Goal: Task Accomplishment & Management: Use online tool/utility

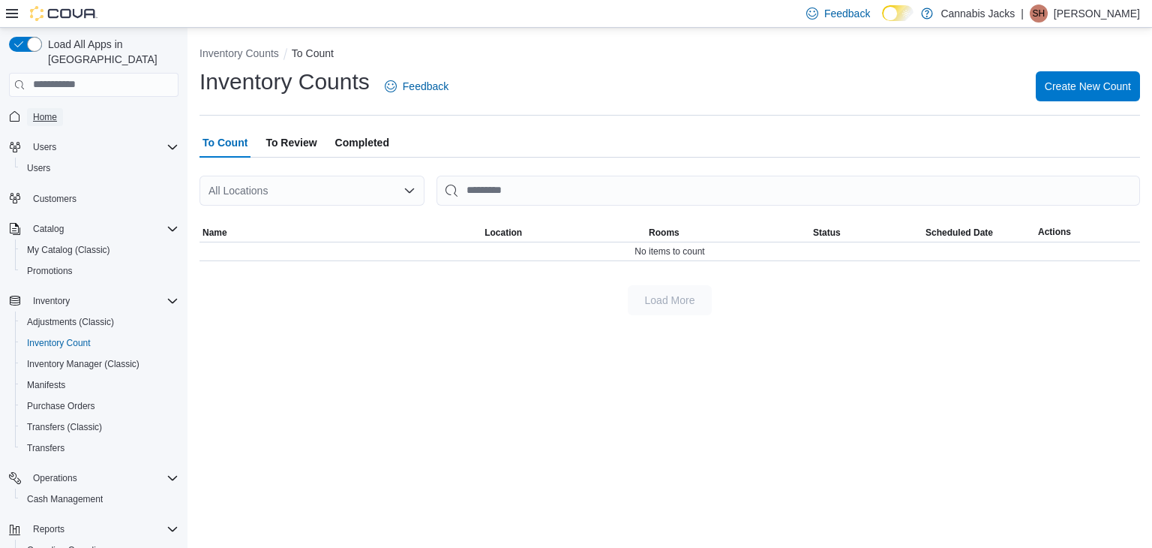
click at [41, 111] on span "Home" at bounding box center [45, 117] width 24 height 12
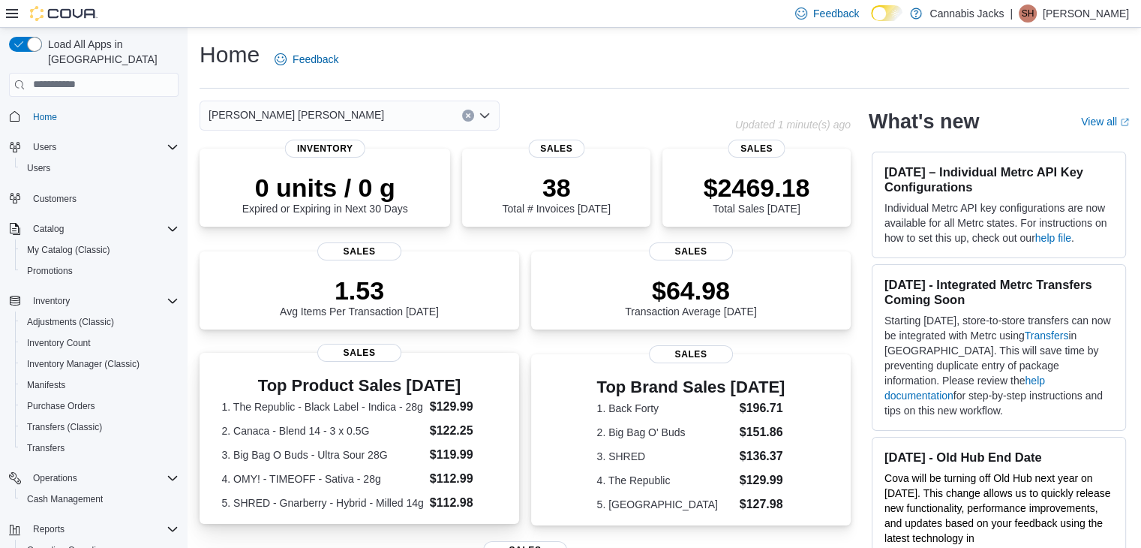
click at [507, 391] on div "Top Product Sales [DATE] 1. The Republic - Black Label - Indica - 28g $129.99 2…" at bounding box center [360, 441] width 296 height 141
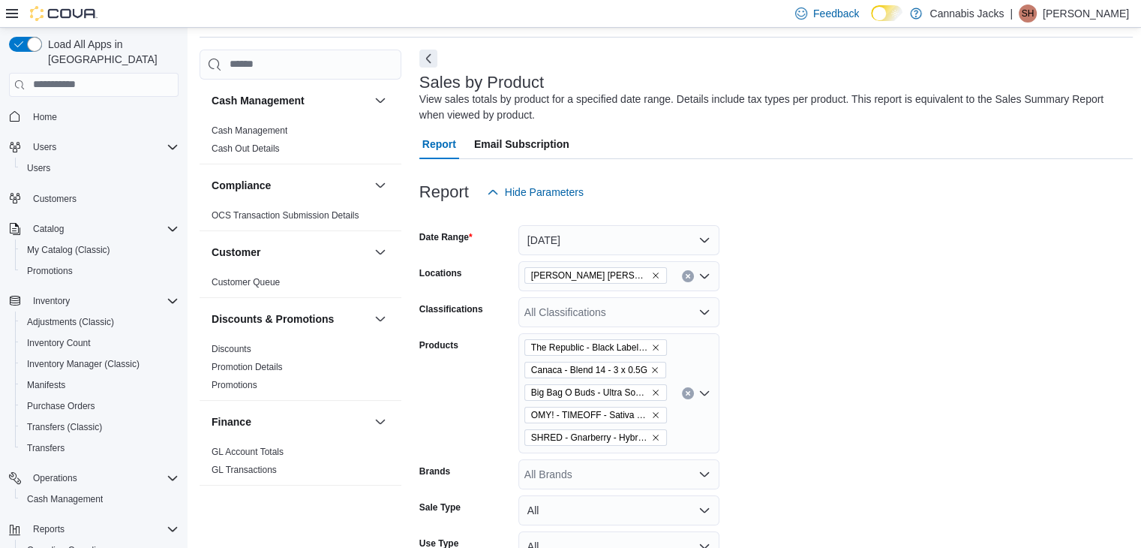
scroll to position [125, 0]
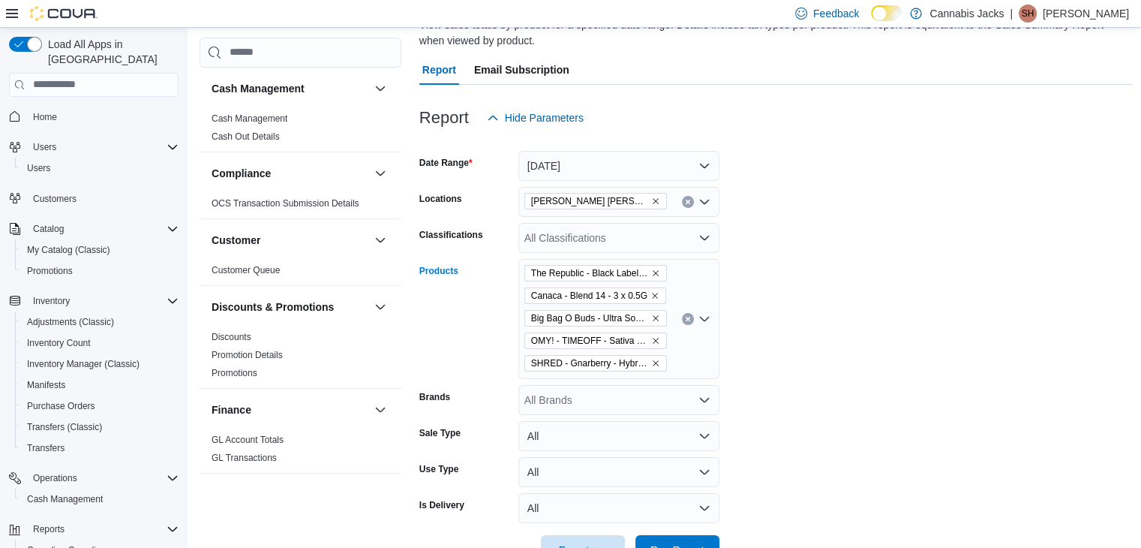
click at [686, 316] on icon "Clear input" at bounding box center [688, 319] width 6 height 6
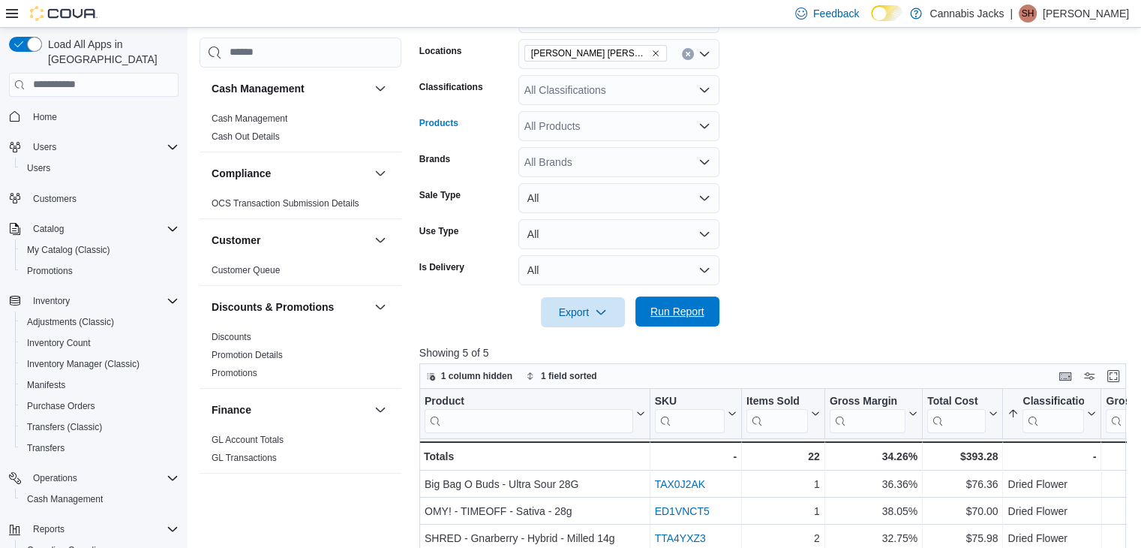
scroll to position [275, 0]
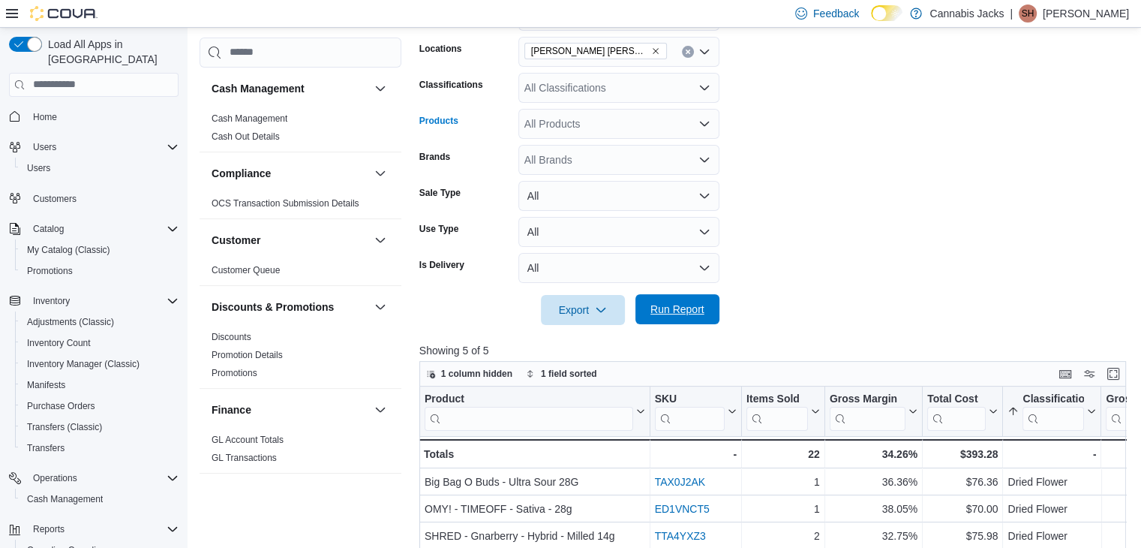
click at [695, 305] on span "Run Report" at bounding box center [677, 309] width 54 height 15
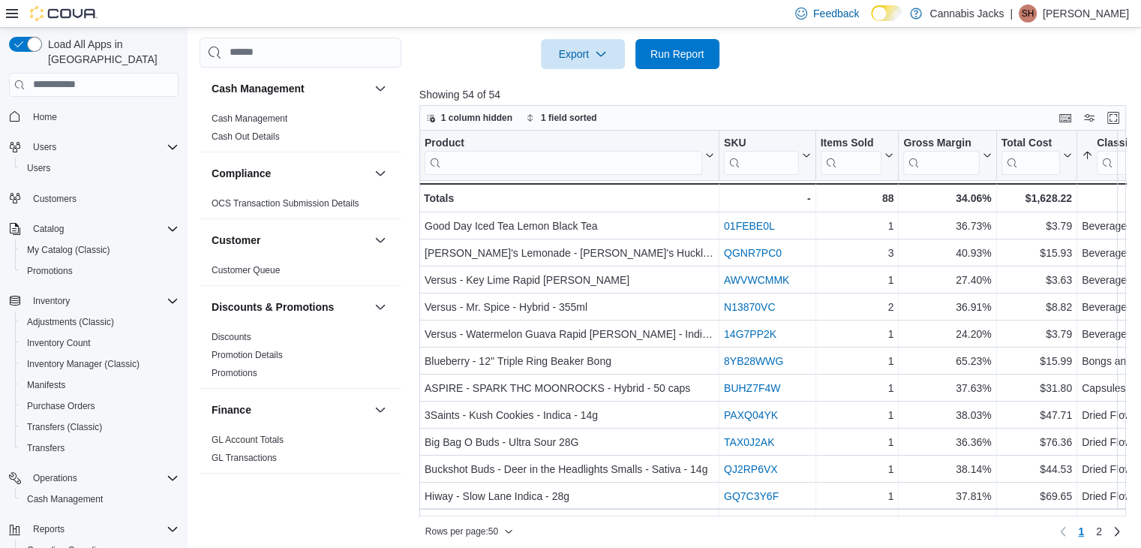
scroll to position [538, 0]
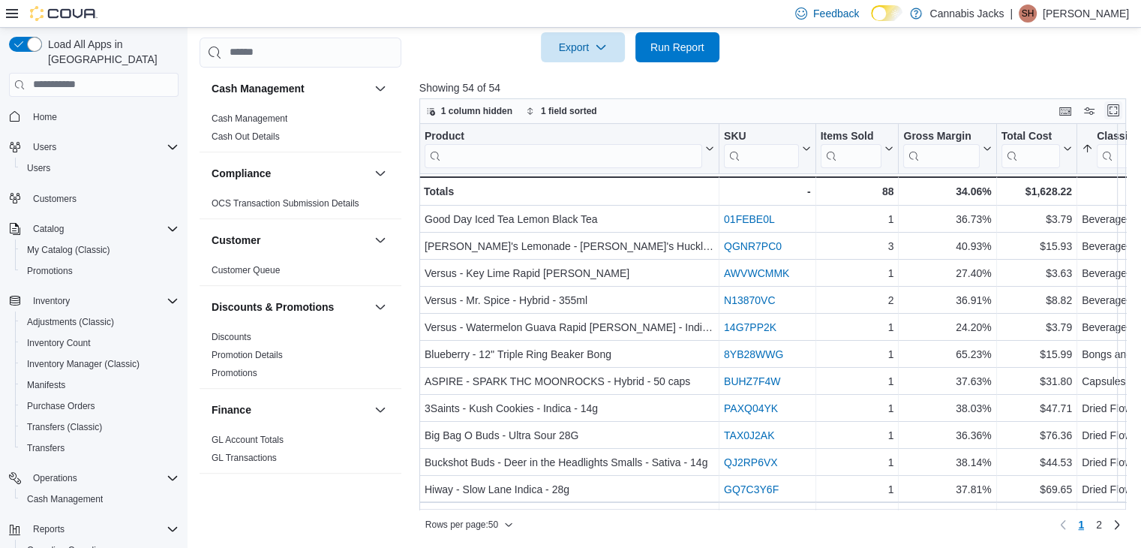
click at [1122, 108] on button "Enter fullscreen" at bounding box center [1113, 110] width 18 height 18
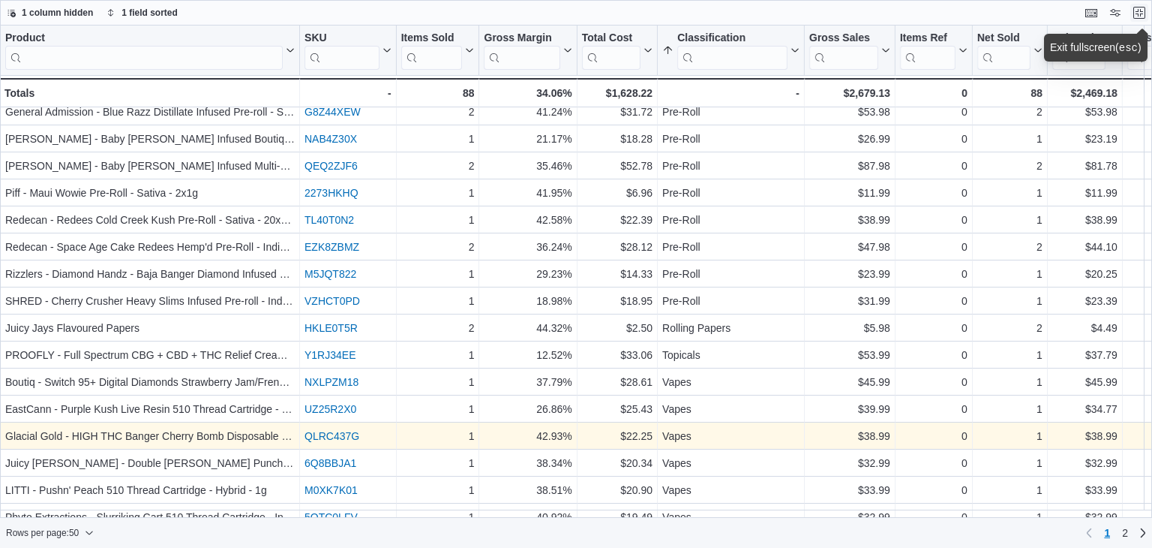
scroll to position [948, 0]
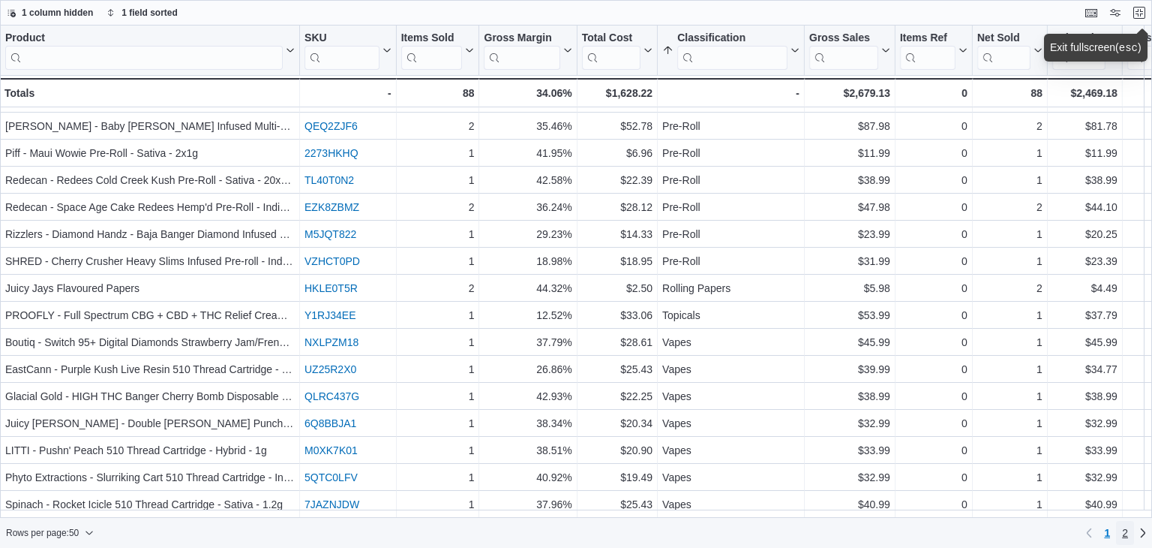
click at [1126, 536] on span "2" at bounding box center [1125, 532] width 6 height 15
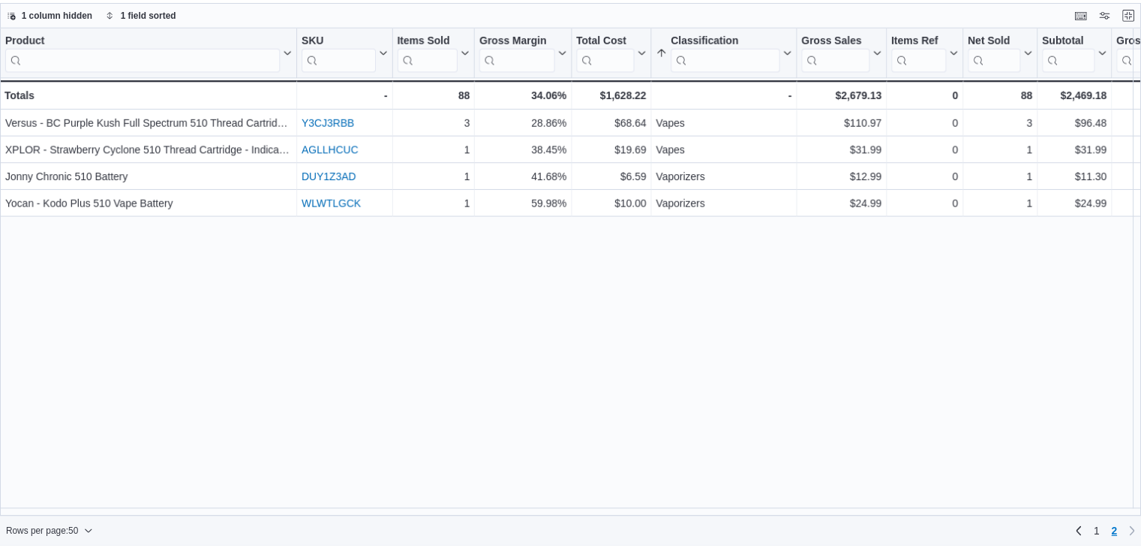
scroll to position [0, 0]
click at [1136, 10] on button "Exit fullscreen" at bounding box center [1140, 12] width 18 height 18
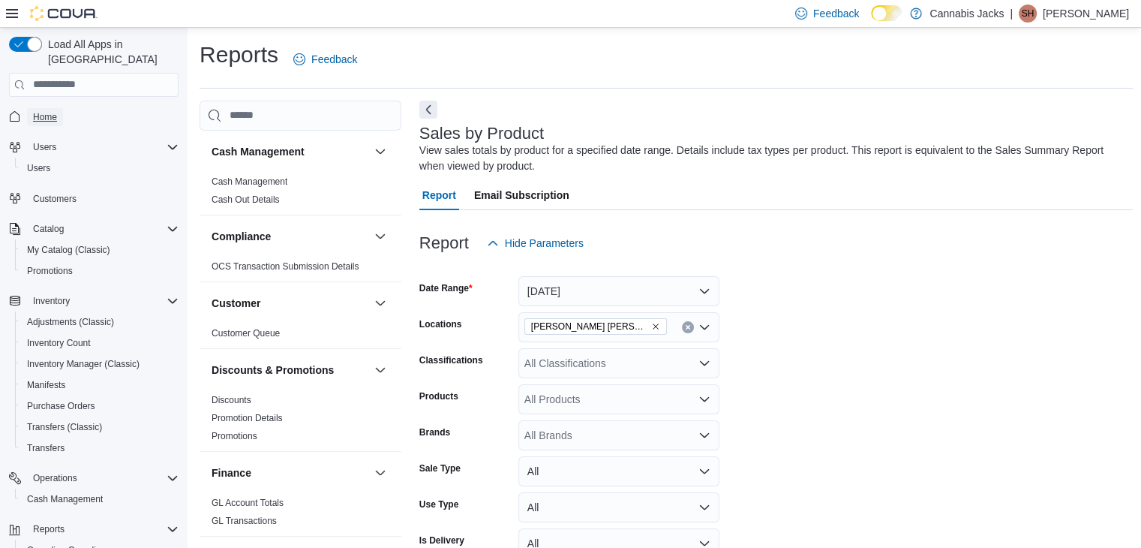
click at [45, 111] on span "Home" at bounding box center [45, 117] width 24 height 12
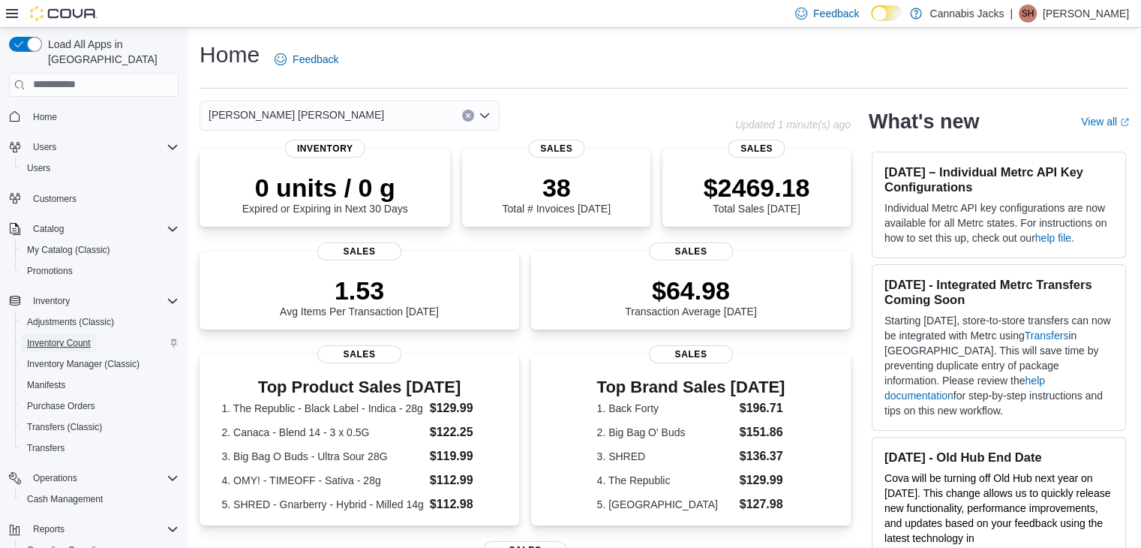
click at [41, 337] on span "Inventory Count" at bounding box center [59, 343] width 64 height 12
